Goal: Task Accomplishment & Management: Manage account settings

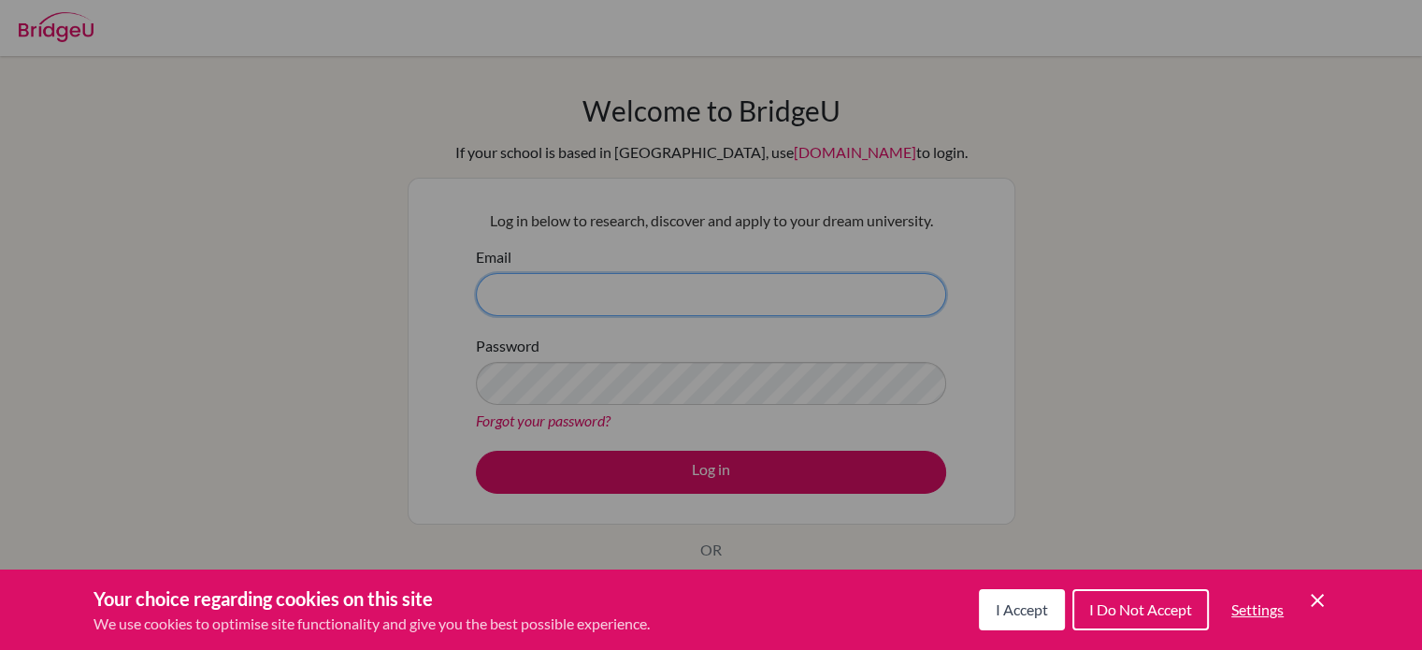
type input "[PERSON_NAME][EMAIL_ADDRESS][PERSON_NAME][DOMAIN_NAME]"
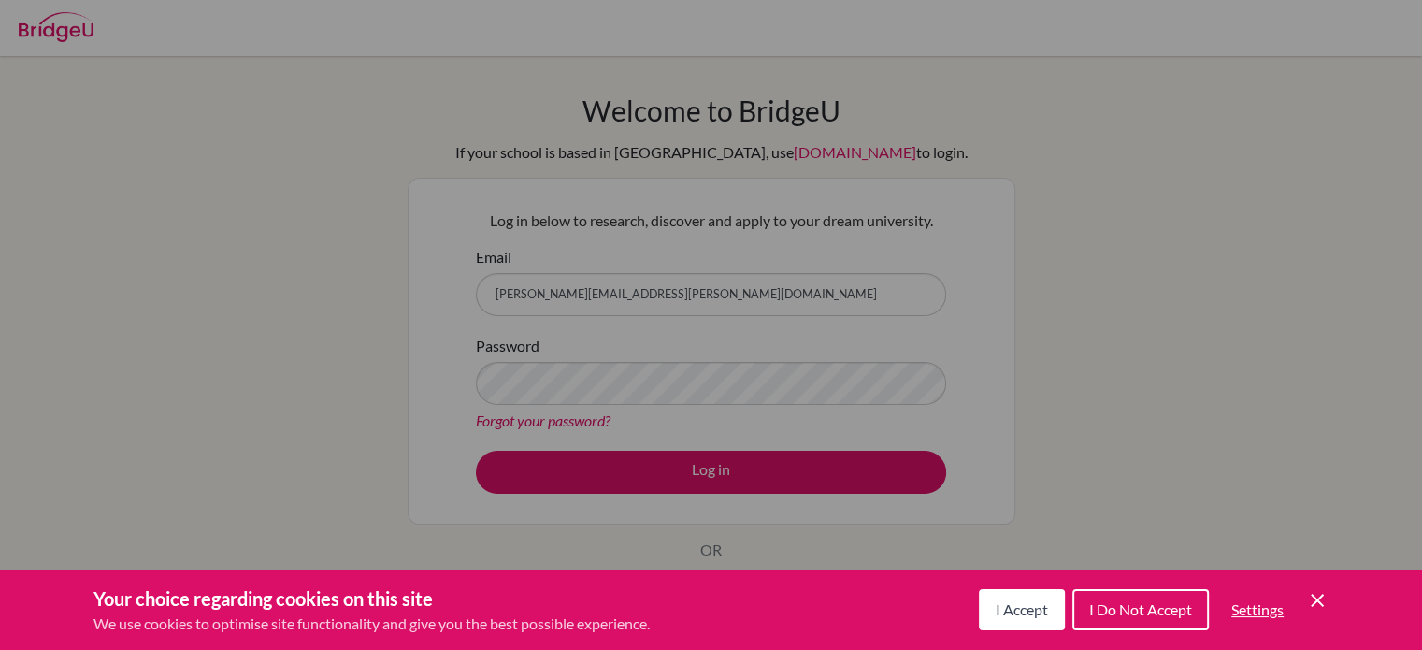
click at [652, 486] on div "Cookie Preferences" at bounding box center [711, 325] width 1422 height 650
click at [1103, 611] on span "I Do Not Accept" at bounding box center [1140, 609] width 103 height 18
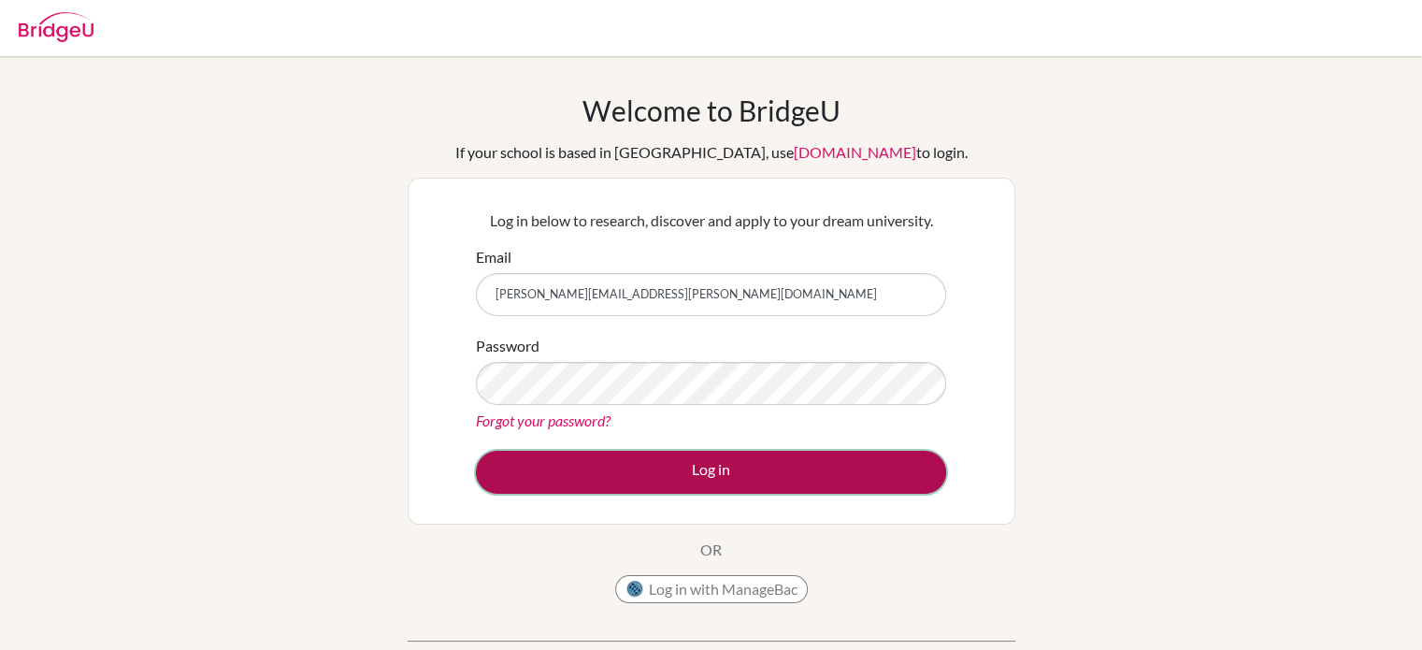
click at [734, 484] on button "Log in" at bounding box center [711, 471] width 470 height 43
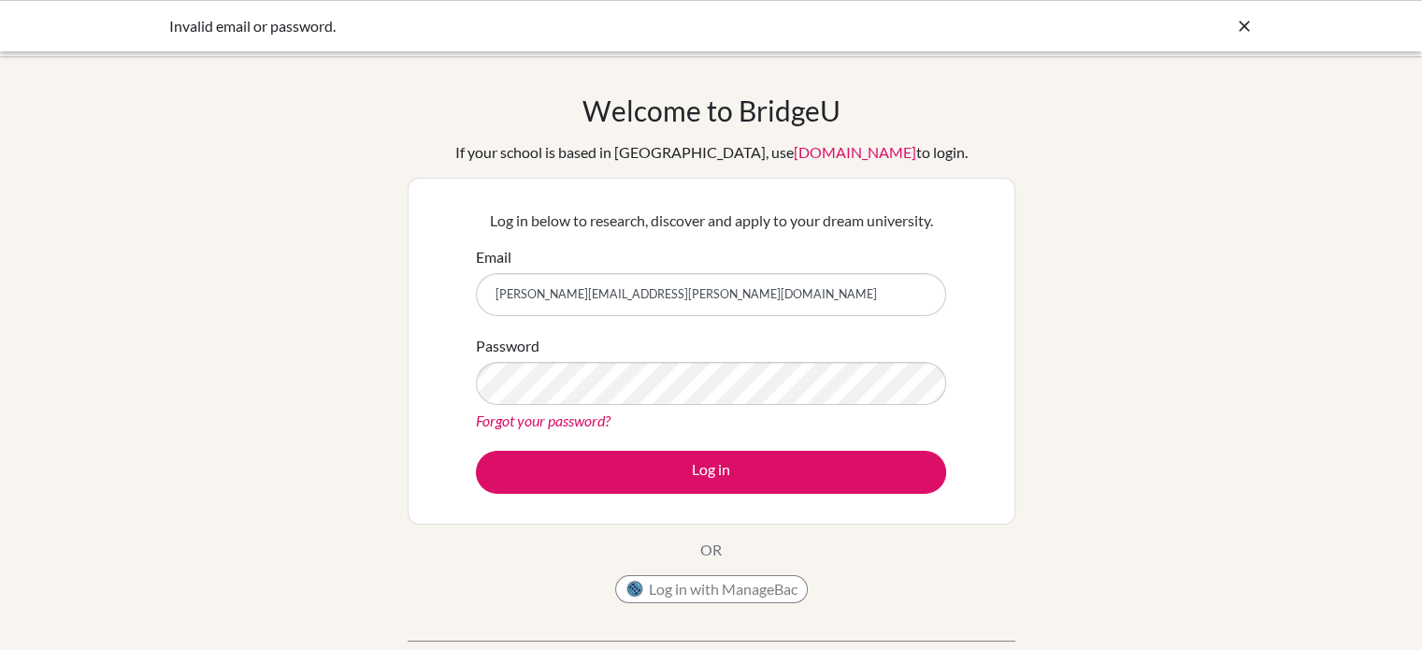
click at [583, 421] on link "Forgot your password?" at bounding box center [543, 420] width 135 height 18
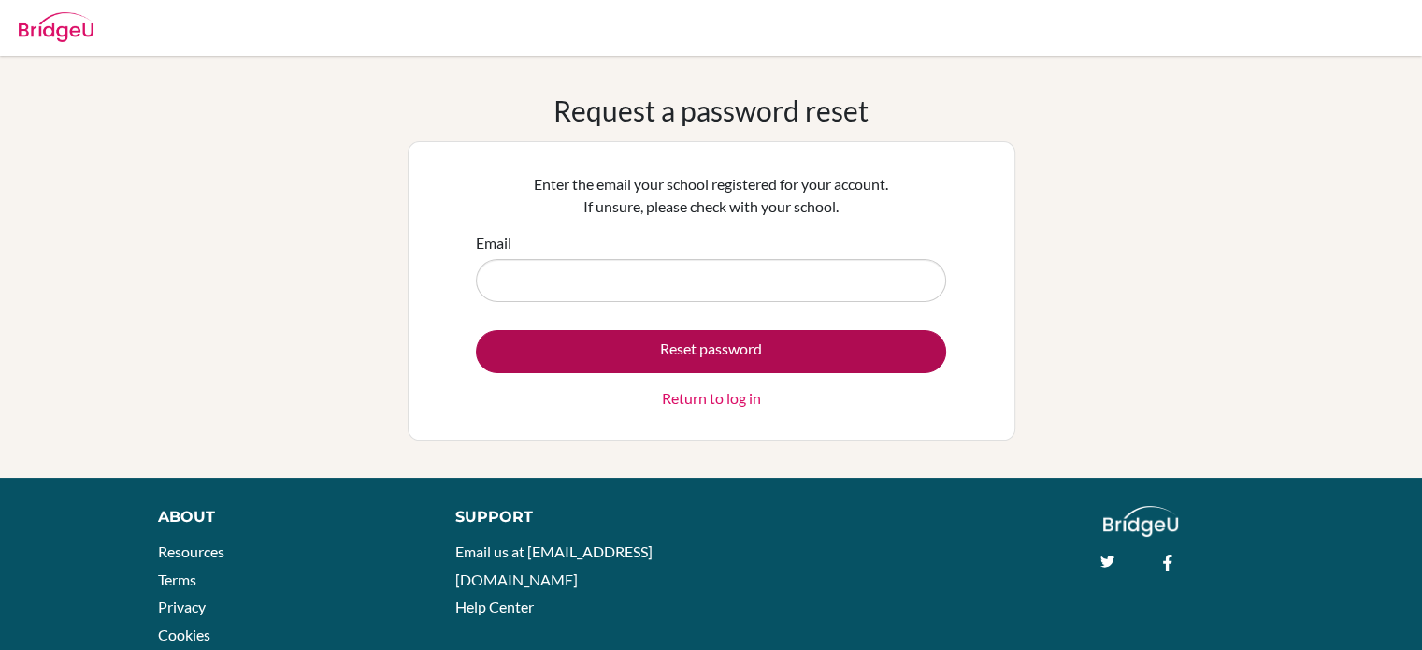
type input "[PERSON_NAME][EMAIL_ADDRESS][PERSON_NAME][DOMAIN_NAME]"
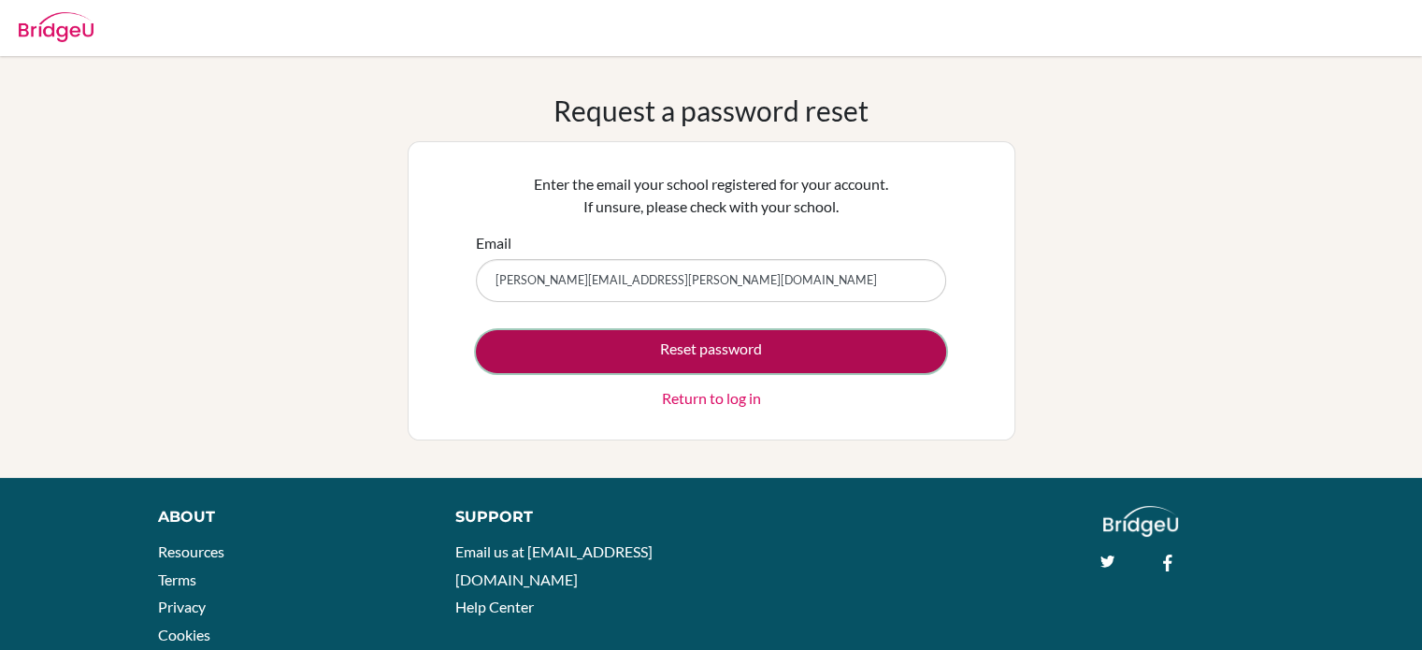
click at [650, 340] on button "Reset password" at bounding box center [711, 351] width 470 height 43
